Goal: Find contact information: Find contact information

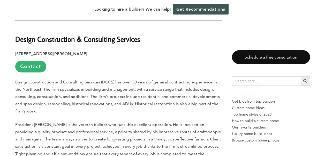
scroll to position [336, 0]
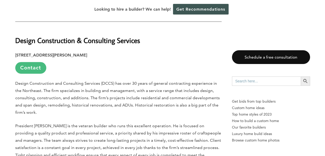
click at [32, 67] on link "Contact" at bounding box center [30, 68] width 31 height 12
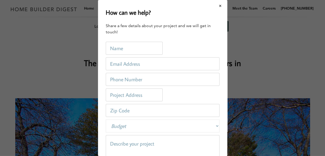
scroll to position [0, 0]
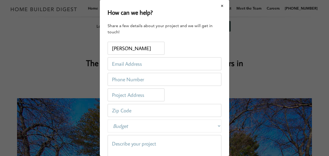
type input "[PERSON_NAME]"
click at [129, 62] on input "email" at bounding box center [165, 63] width 114 height 13
type input "[EMAIL_ADDRESS][DOMAIN_NAME]"
click at [127, 82] on input "tel" at bounding box center [165, 79] width 114 height 13
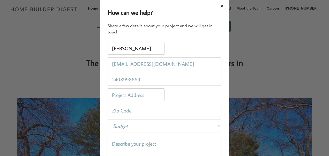
type input "2408998669"
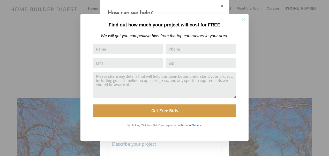
click at [244, 19] on icon at bounding box center [243, 20] width 4 height 4
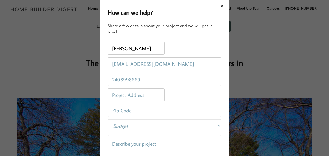
click at [218, 6] on button "Close modal" at bounding box center [222, 6] width 14 height 11
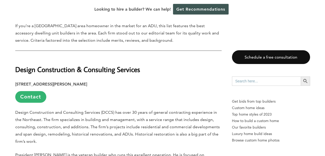
scroll to position [310, 0]
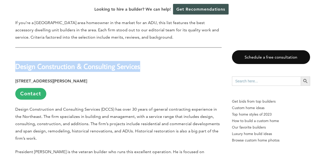
drag, startPoint x: 16, startPoint y: 66, endPoint x: 140, endPoint y: 68, distance: 124.1
click at [140, 68] on h2 "Design Construction & Consulting Services" at bounding box center [118, 63] width 206 height 18
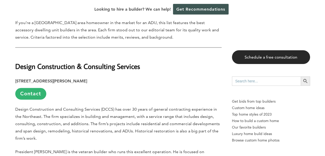
click at [260, 59] on link "Schedule a free consultation" at bounding box center [271, 57] width 78 height 14
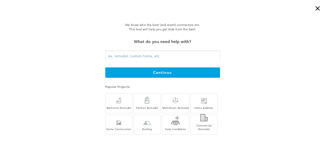
click at [317, 7] on div "×" at bounding box center [320, 5] width 10 height 10
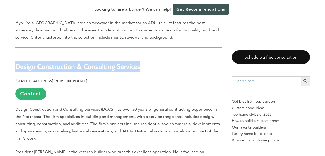
drag, startPoint x: 16, startPoint y: 66, endPoint x: 139, endPoint y: 69, distance: 122.6
click at [139, 69] on strong "Design Construction & Consulting Services" at bounding box center [77, 66] width 125 height 9
copy strong "Design Construction & Consulting Services"
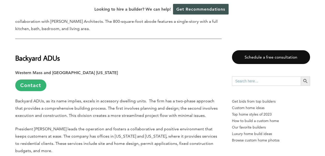
scroll to position [672, 0]
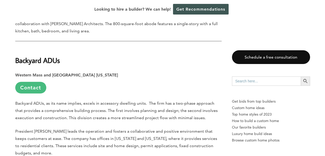
click at [34, 88] on link "Contact" at bounding box center [30, 88] width 31 height 12
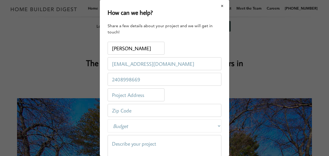
click at [218, 7] on button "Close modal" at bounding box center [222, 6] width 14 height 11
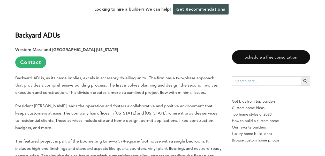
scroll to position [698, 0]
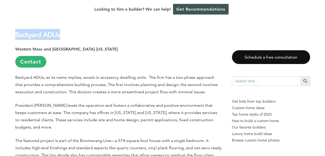
drag, startPoint x: 17, startPoint y: 34, endPoint x: 60, endPoint y: 35, distance: 43.2
click at [60, 35] on strong "Backyard ADUs" at bounding box center [37, 34] width 45 height 9
copy strong "Backyard ADUs"
click at [107, 55] on p "Western Mass and [GEOGRAPHIC_DATA] [US_STATE] Contact" at bounding box center [118, 56] width 206 height 22
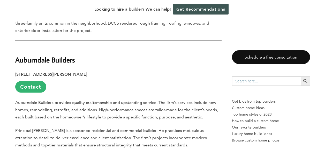
scroll to position [491, 0]
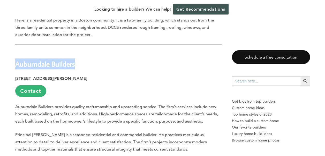
drag, startPoint x: 17, startPoint y: 64, endPoint x: 74, endPoint y: 68, distance: 56.7
click at [74, 68] on strong "Auburndale Builders" at bounding box center [45, 63] width 60 height 9
copy strong "Auburndale Builders"
click at [142, 62] on h2 "Auburndale Builders" at bounding box center [118, 60] width 206 height 18
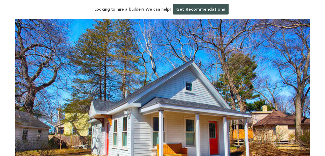
scroll to position [0, 0]
